Goal: Ask a question: Seek information or help from site administrators or community

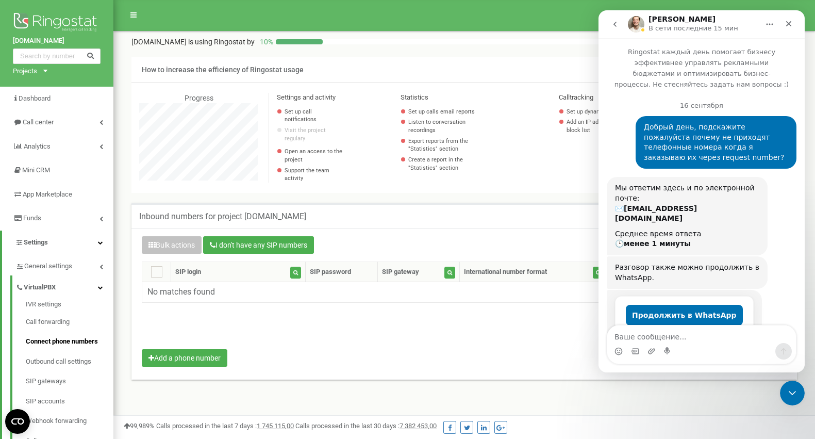
scroll to position [894, 0]
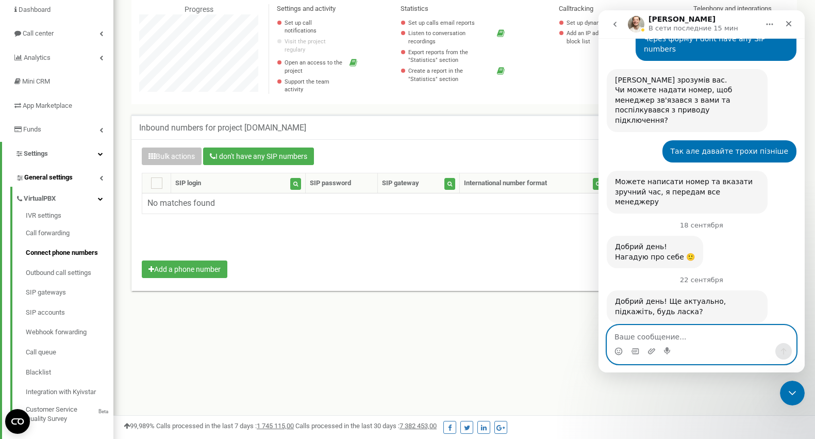
scroll to position [80, 0]
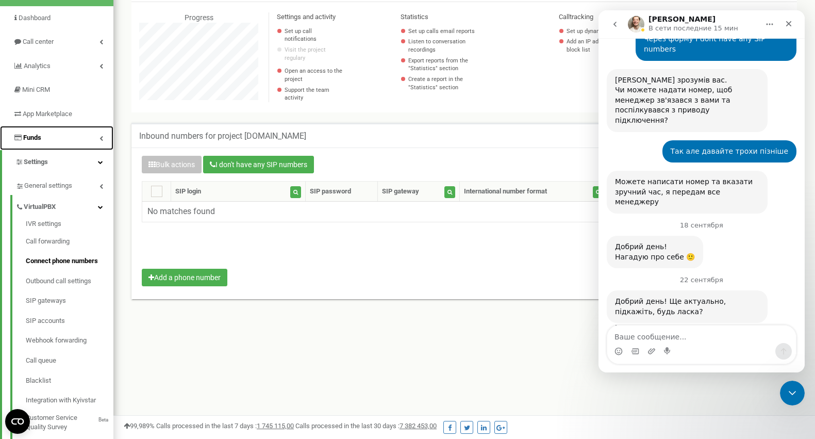
click at [56, 141] on link "Funds" at bounding box center [56, 138] width 113 height 24
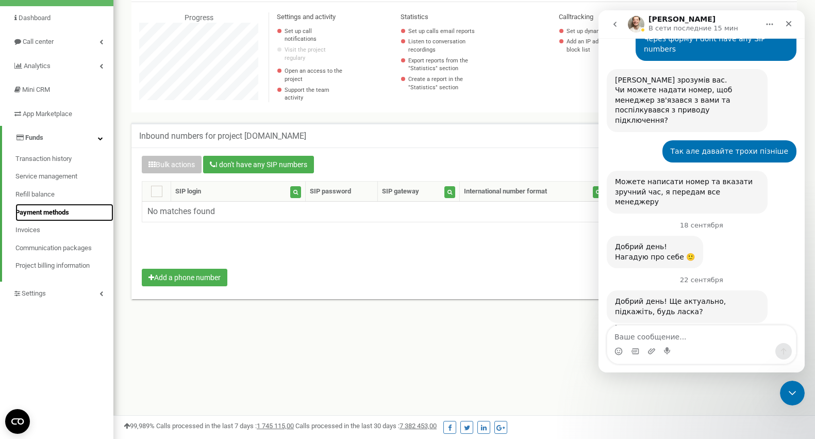
click at [42, 205] on link "Payment methods" at bounding box center [64, 213] width 98 height 18
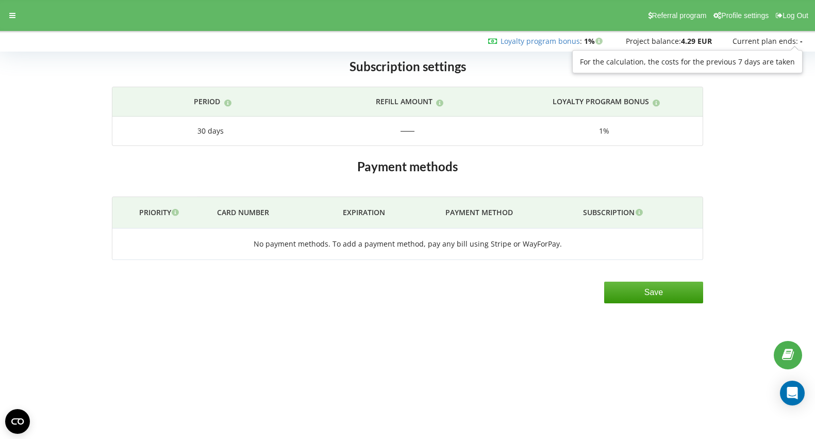
click at [762, 42] on span "Current plan ends:" at bounding box center [765, 41] width 65 height 10
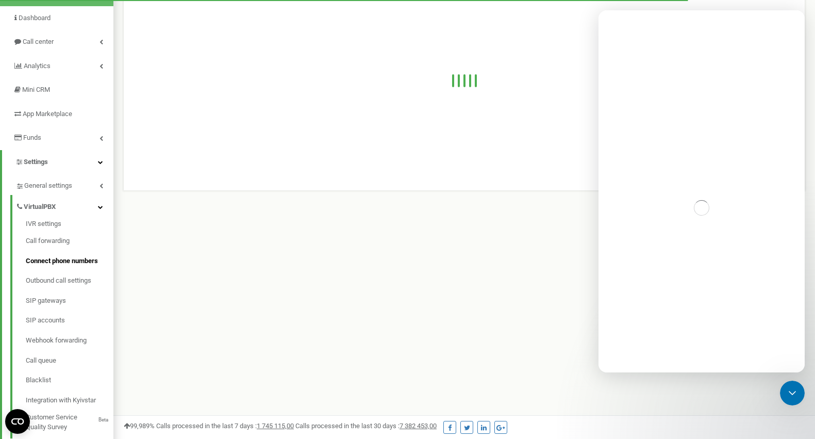
scroll to position [619, 702]
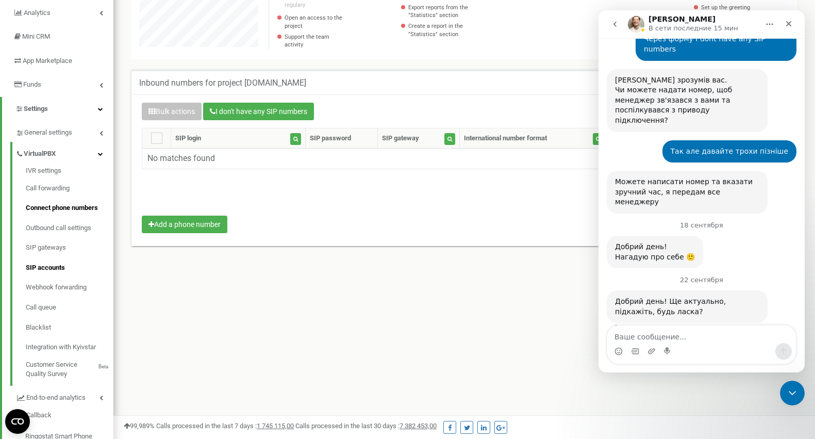
scroll to position [135, 0]
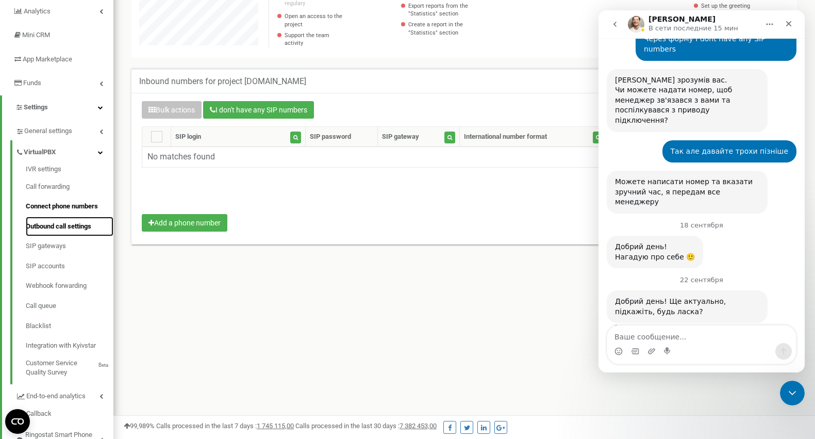
click at [65, 227] on link "Outbound call settings" at bounding box center [70, 227] width 88 height 20
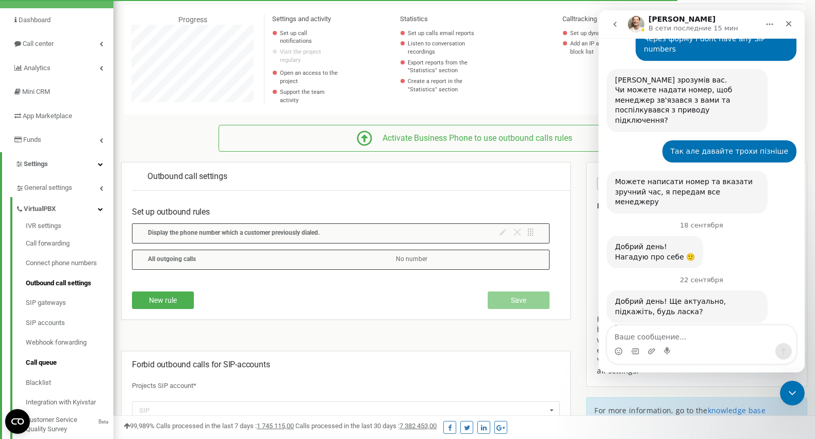
scroll to position [75, 0]
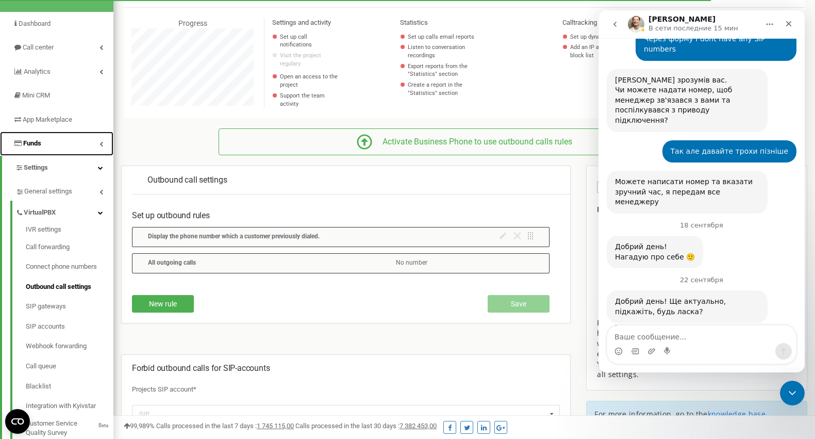
click at [52, 146] on link "Funds" at bounding box center [56, 143] width 113 height 24
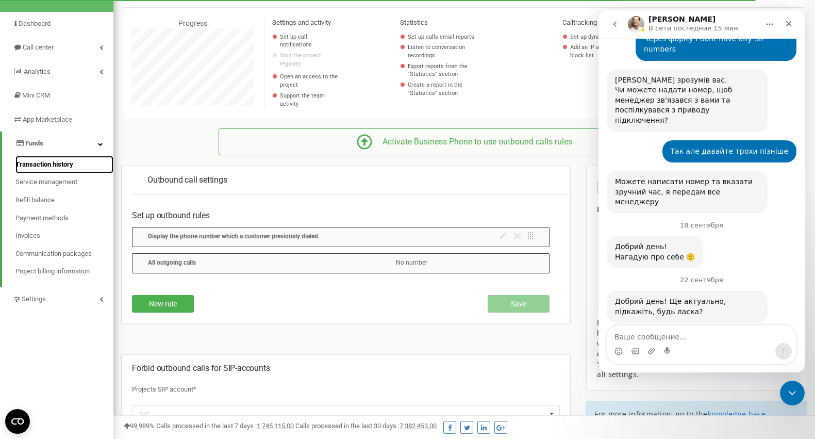
click at [42, 161] on span "Transaction history" at bounding box center [44, 165] width 58 height 10
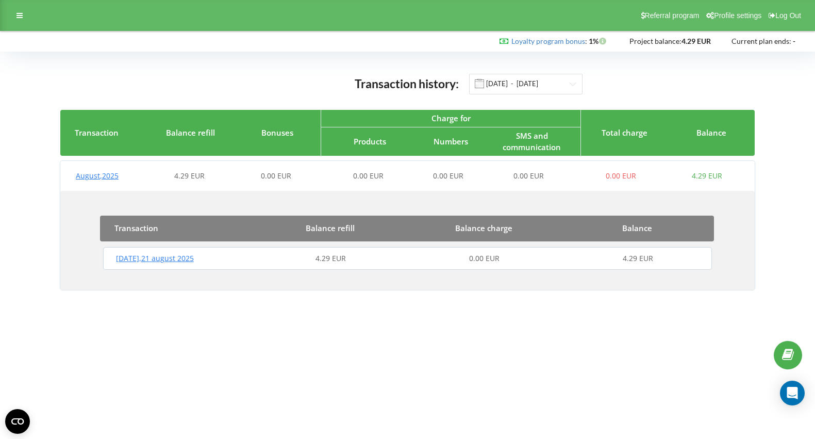
click at [709, 177] on span "4.29 EUR" at bounding box center [707, 176] width 30 height 10
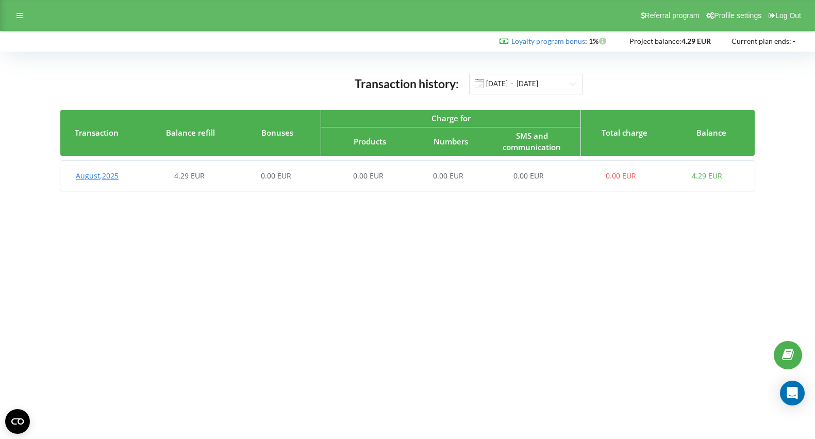
click at [700, 179] on span "4.29 EUR" at bounding box center [707, 176] width 30 height 10
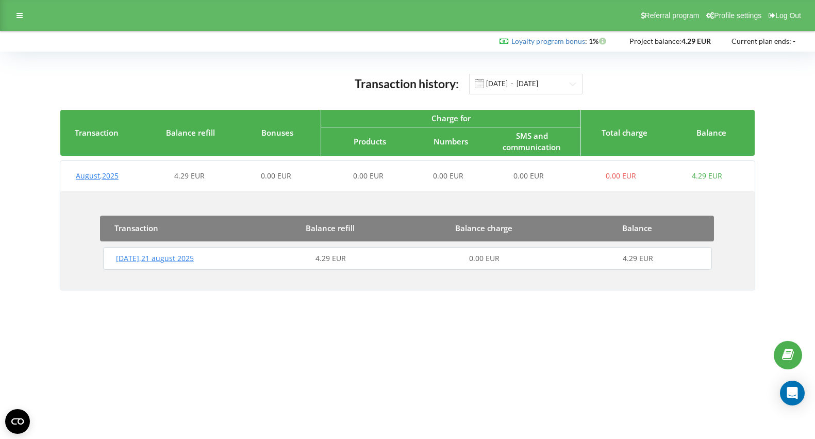
click at [189, 258] on span "[DATE]" at bounding box center [155, 258] width 78 height 10
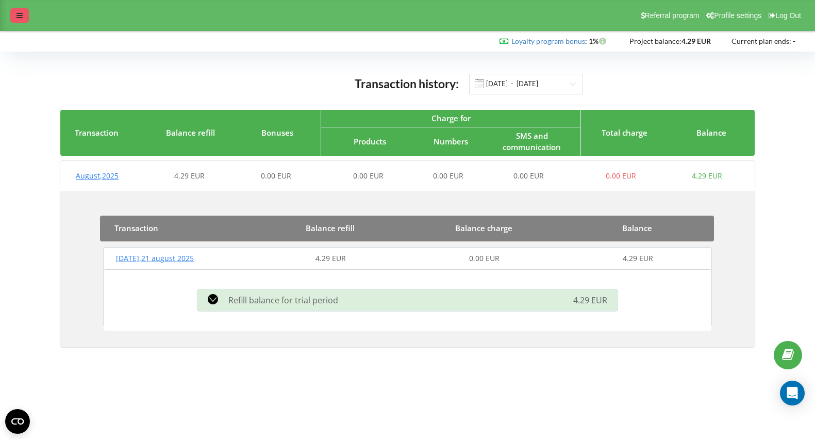
click at [13, 14] on div at bounding box center [19, 15] width 19 height 14
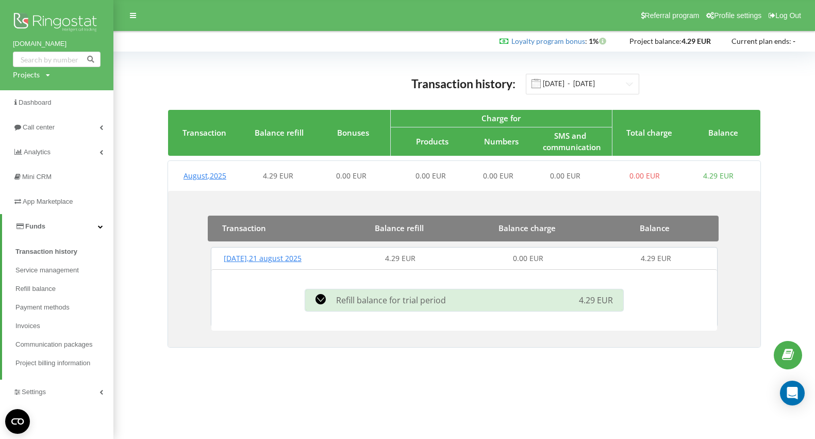
click at [55, 25] on img at bounding box center [57, 23] width 88 height 26
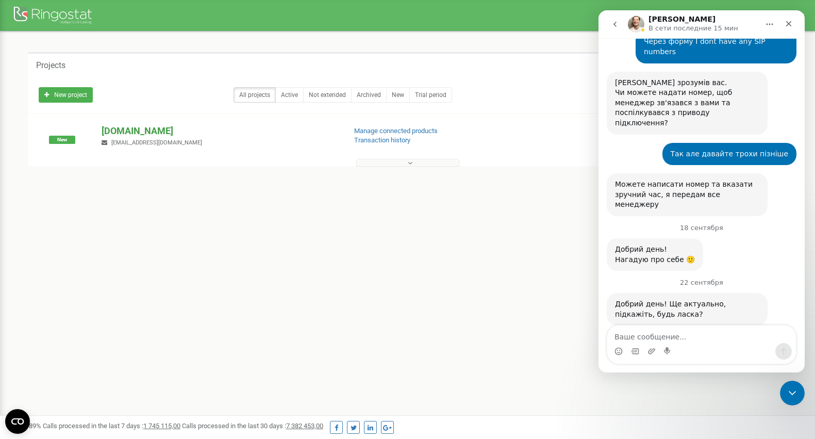
scroll to position [894, 0]
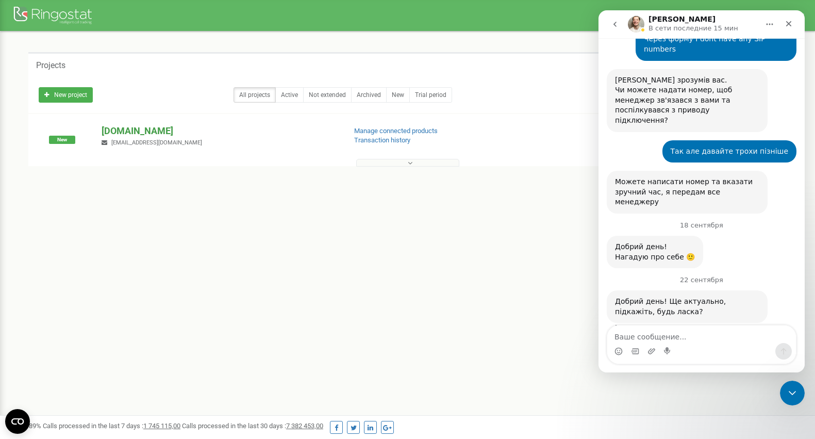
click at [149, 130] on p "[DOMAIN_NAME]" at bounding box center [220, 130] width 236 height 13
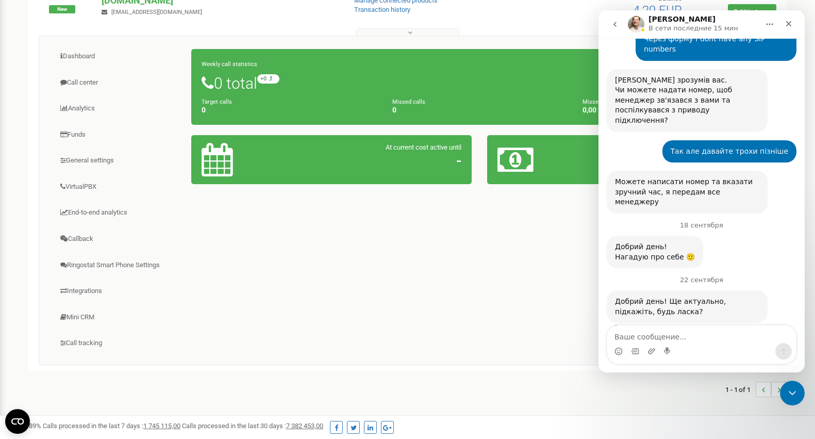
scroll to position [99, 0]
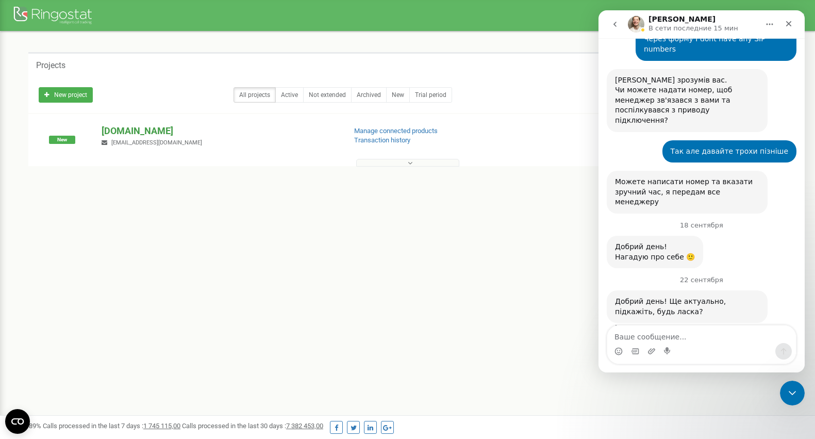
click at [133, 128] on p "[DOMAIN_NAME]" at bounding box center [220, 130] width 236 height 13
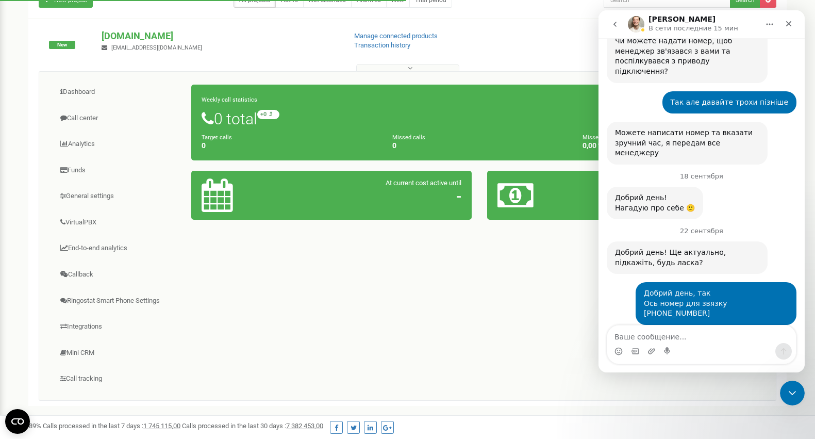
scroll to position [944, 0]
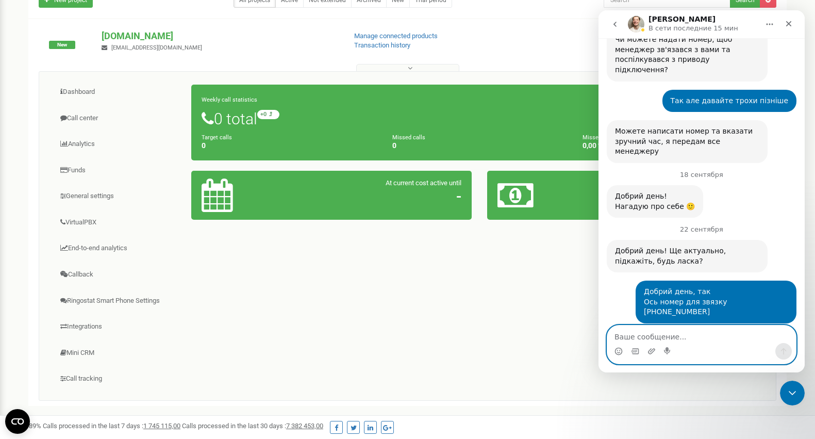
click at [634, 338] on textarea "Ваше сообщение..." at bounding box center [701, 334] width 189 height 18
type textarea "L"
type textarea "Д"
type textarea "Телеграму немає але можу створити"
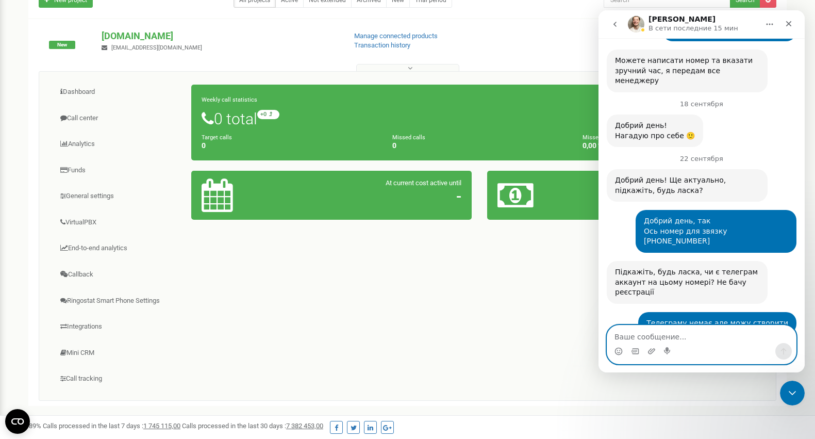
scroll to position [1026, 0]
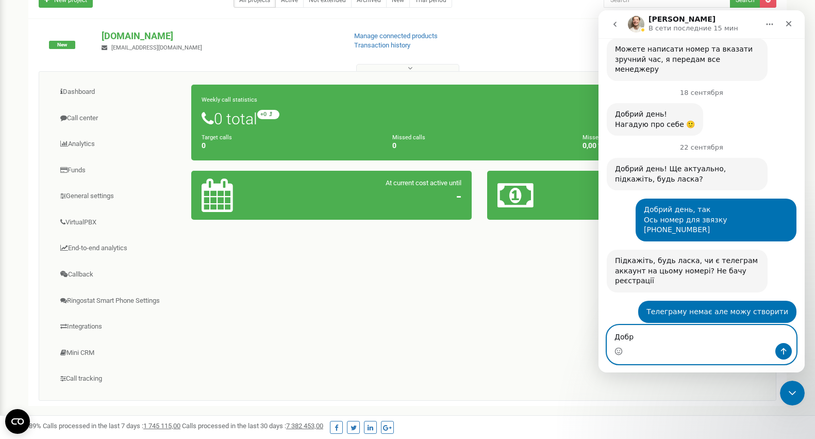
type textarea "Добре"
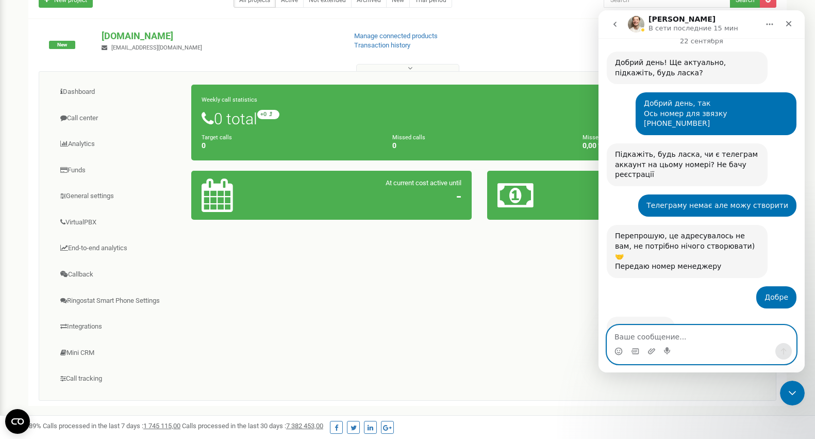
scroll to position [1133, 0]
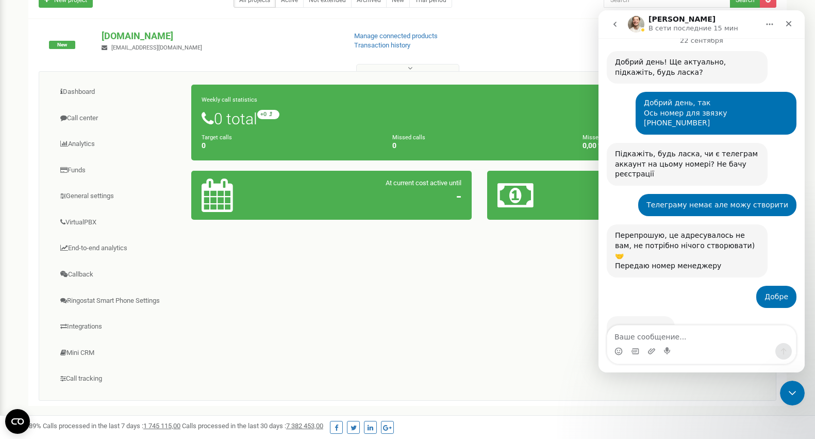
click at [309, 281] on div "Dashboard Call center Analytics Funds" at bounding box center [408, 235] width 738 height 329
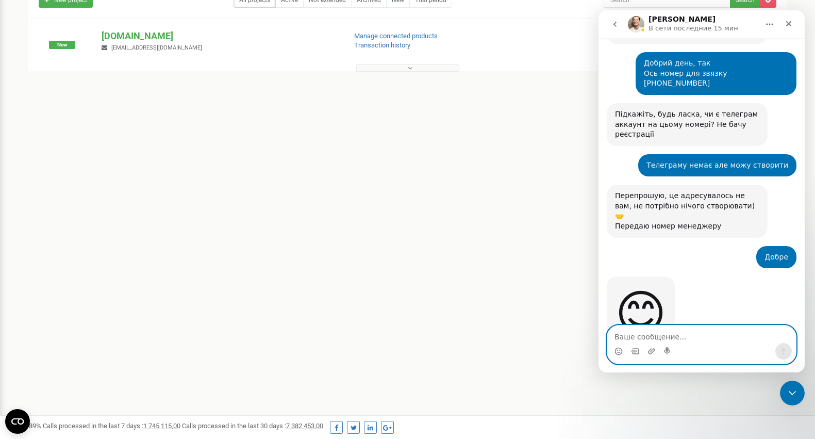
scroll to position [1177, 0]
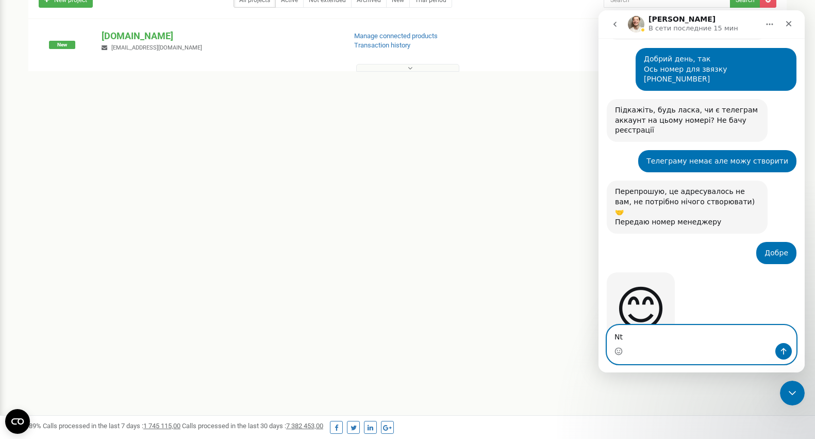
type textarea "N"
type textarea "Телефонні дзвінки"
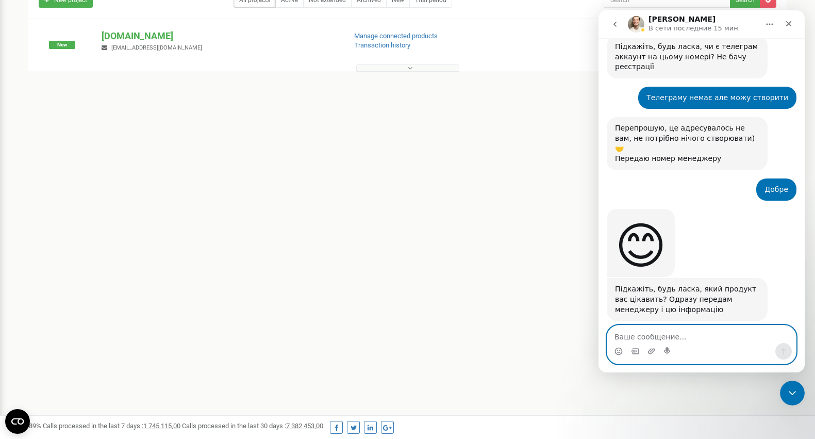
scroll to position [1238, 0]
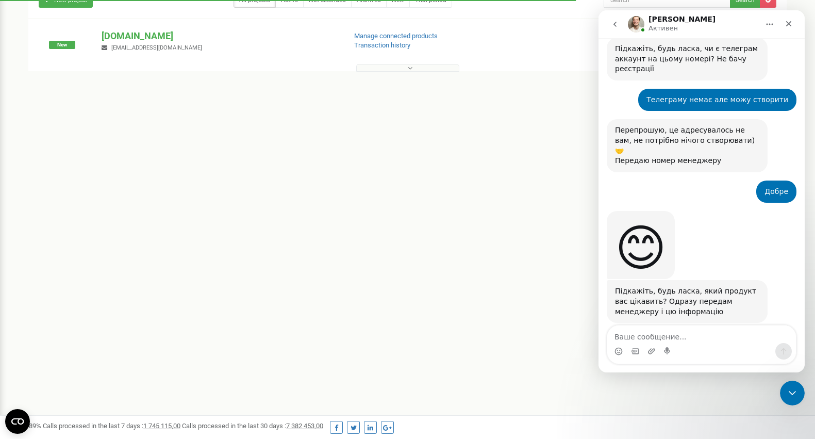
click at [410, 190] on div "Referral program Profile settings Log Out Projects New project All projects Act…" at bounding box center [407, 214] width 815 height 619
click at [790, 24] on icon "Закрыть" at bounding box center [789, 24] width 8 height 8
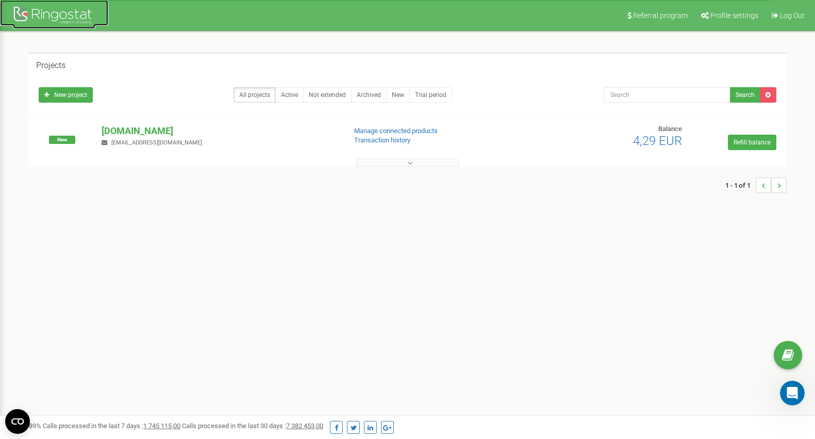
click at [41, 11] on div at bounding box center [54, 16] width 82 height 25
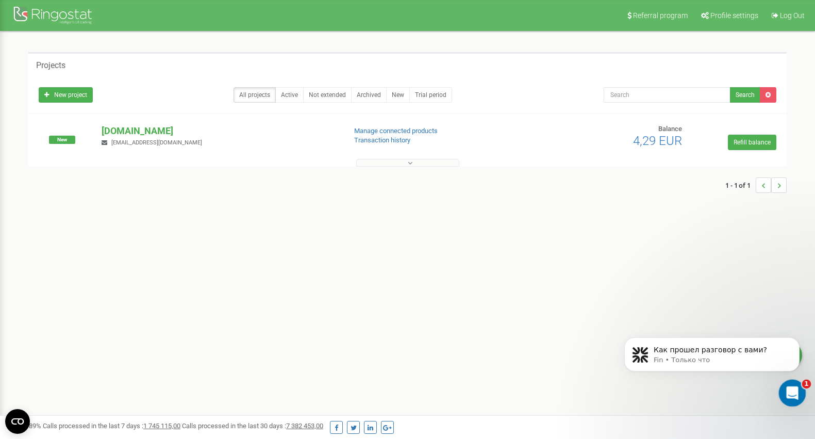
click at [791, 394] on icon "Открыть службу сообщений Intercom" at bounding box center [791, 391] width 17 height 17
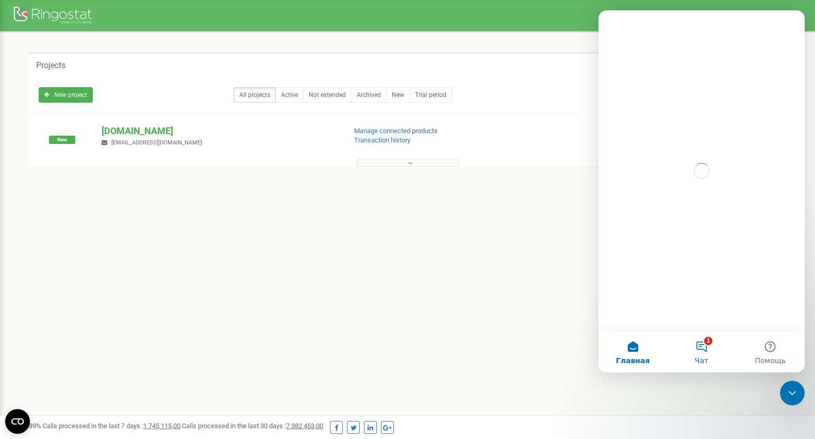
click at [704, 344] on button "1 Чат" at bounding box center [701, 351] width 69 height 41
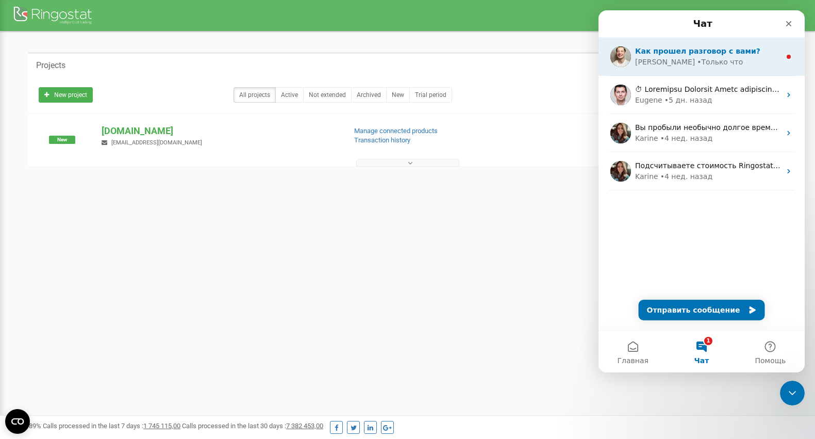
click at [703, 59] on div "• Только что" at bounding box center [720, 62] width 46 height 11
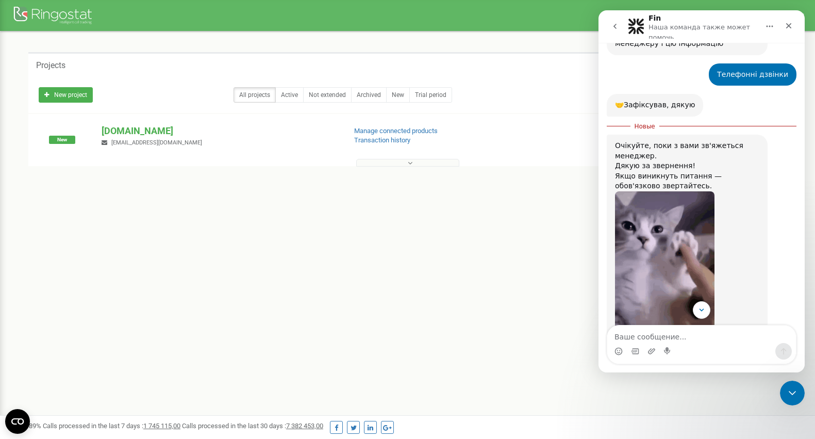
scroll to position [1569, 0]
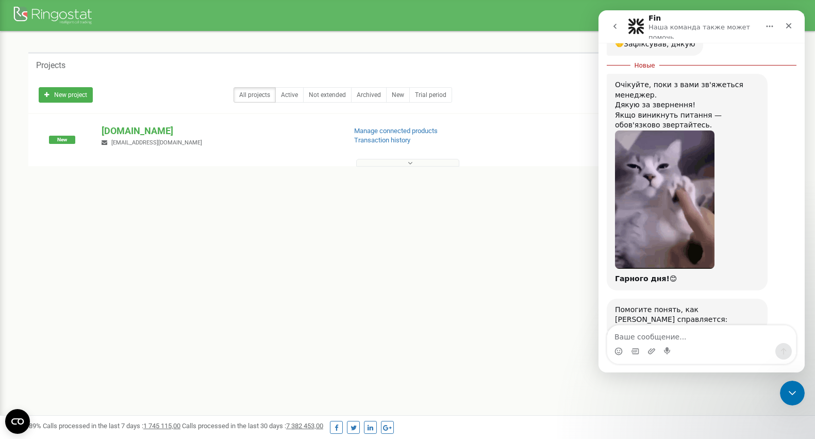
click at [704, 360] on span "Отлично" at bounding box center [703, 369] width 19 height 19
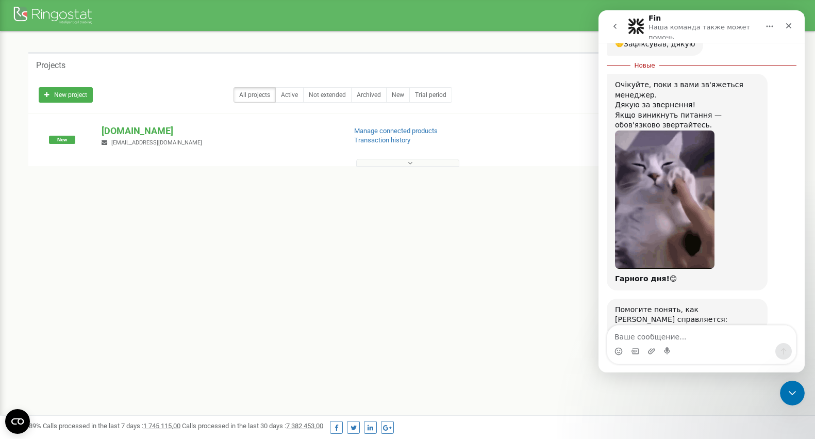
scroll to position [1597, 0]
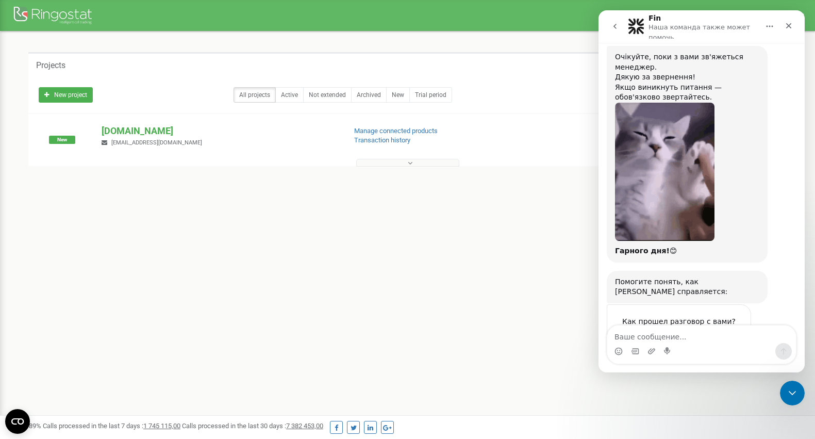
click at [734, 369] on div "Отправить" at bounding box center [732, 379] width 21 height 21
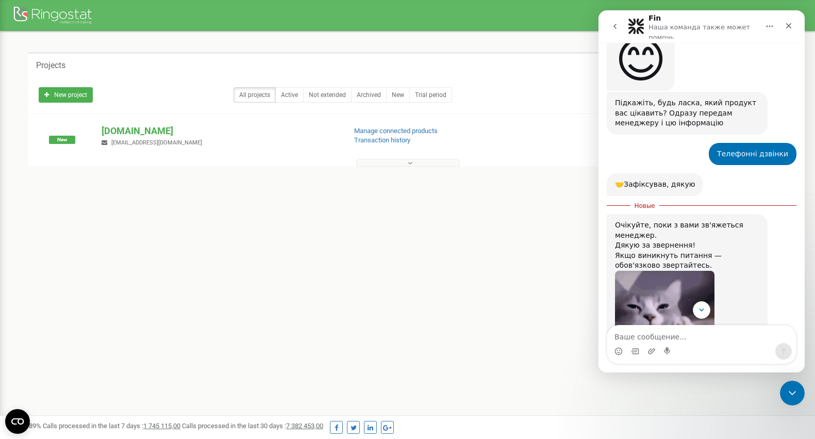
scroll to position [1557, 0]
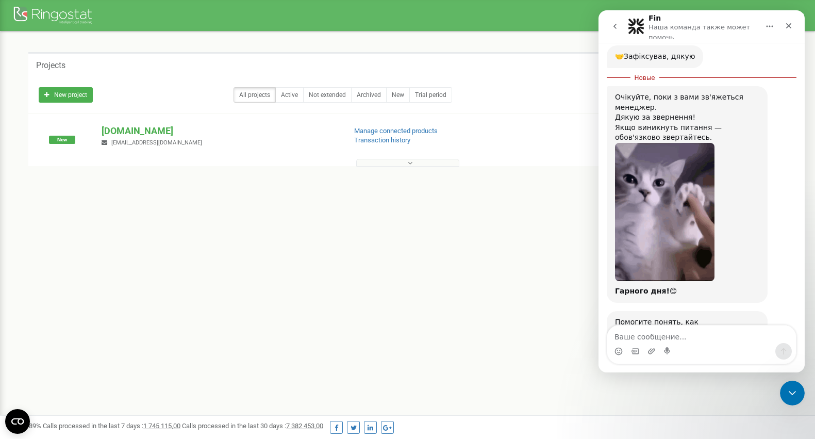
click at [619, 23] on icon "go back" at bounding box center [615, 26] width 8 height 8
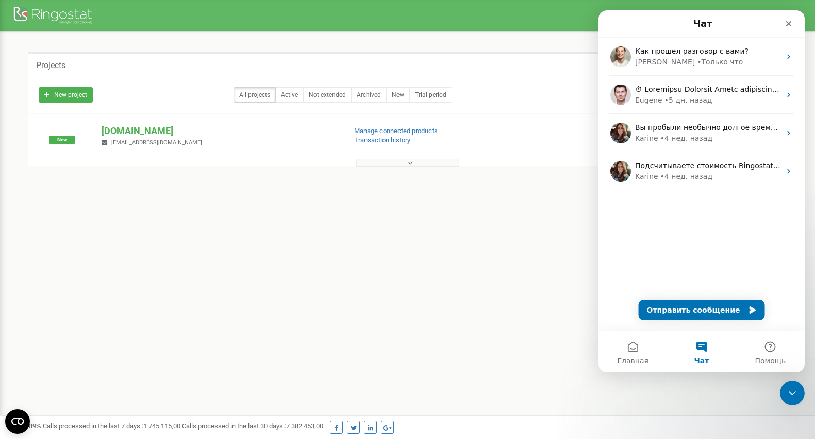
scroll to position [0, 0]
click at [786, 25] on icon "Закрыть" at bounding box center [789, 24] width 8 height 8
